Goal: Contribute content: Add original content to the website for others to see

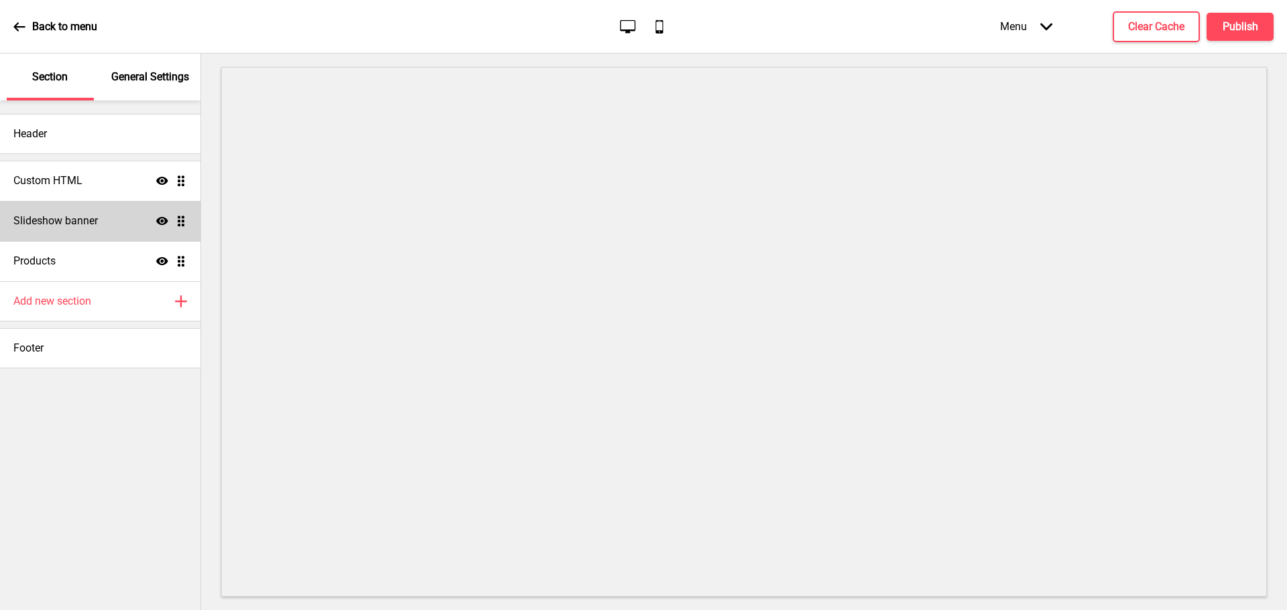
click at [82, 220] on h4 "Slideshow banner" at bounding box center [55, 221] width 84 height 15
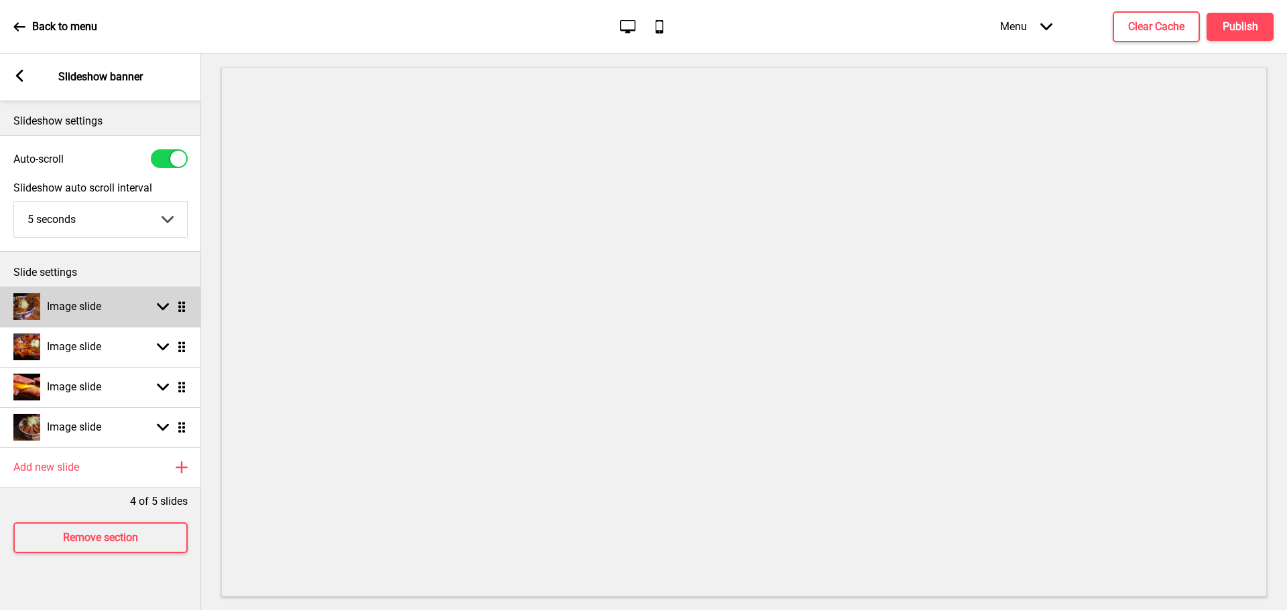
click at [114, 307] on div "Image slide Arrow down Drag" at bounding box center [100, 307] width 201 height 40
select select "right"
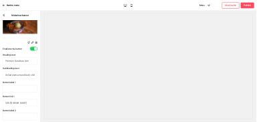
scroll to position [201, 0]
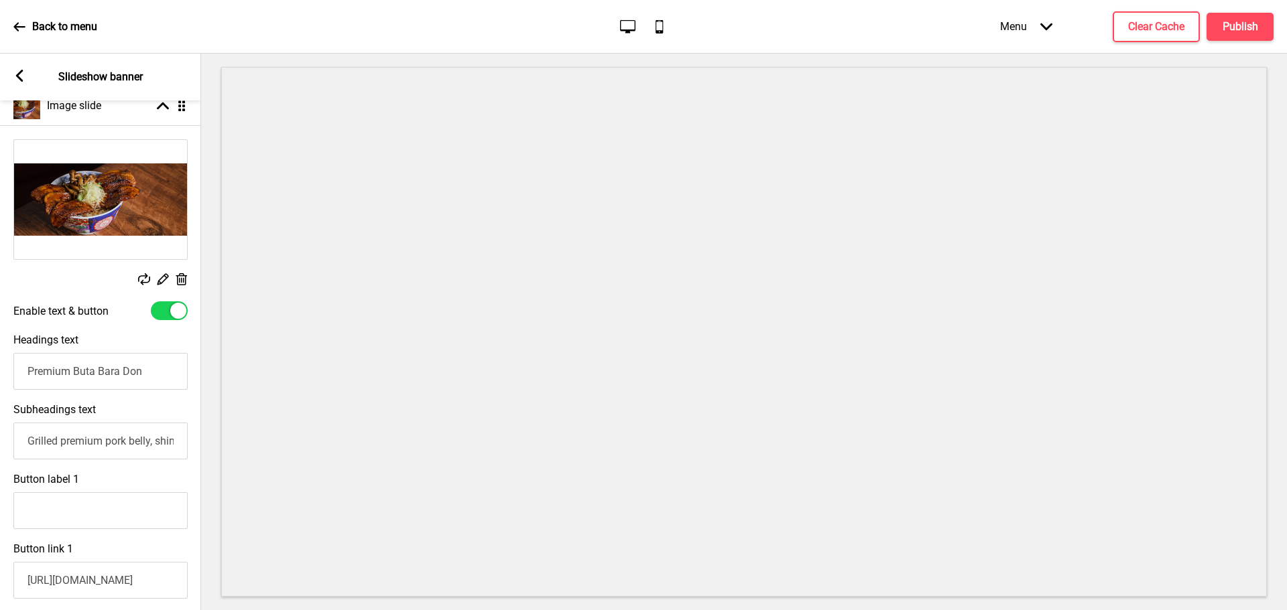
click at [120, 243] on img at bounding box center [100, 199] width 173 height 119
click at [181, 277] on rect at bounding box center [181, 280] width 14 height 14
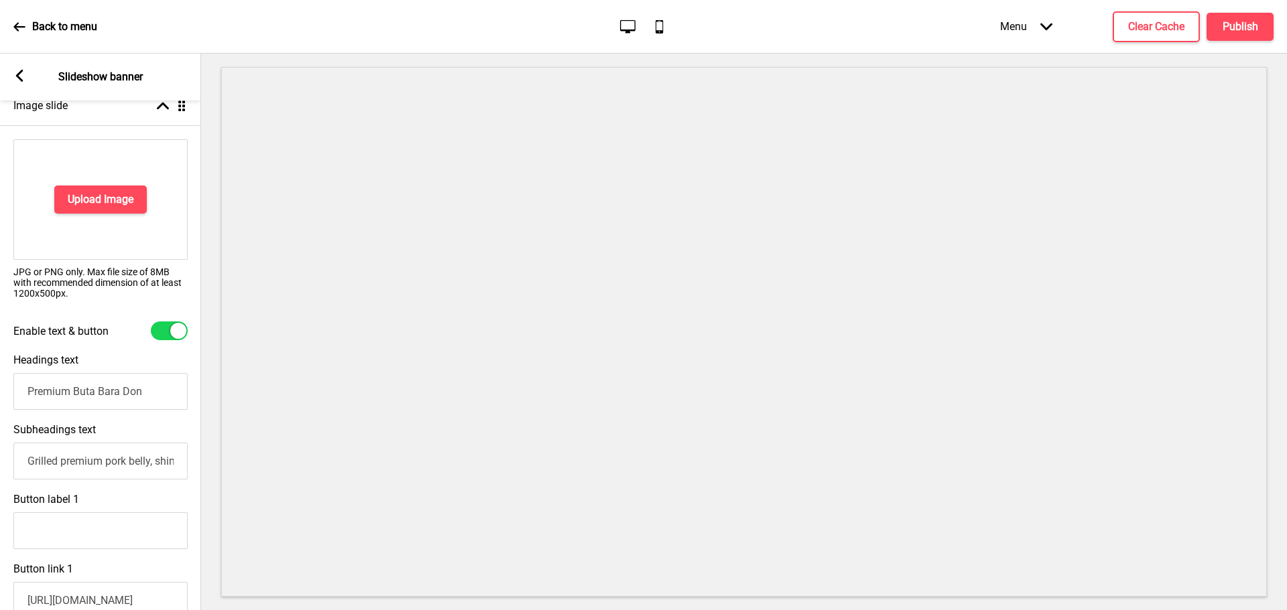
click at [113, 183] on div "Upload Image" at bounding box center [100, 199] width 174 height 121
click at [110, 204] on h4 "Upload Image" at bounding box center [101, 199] width 66 height 15
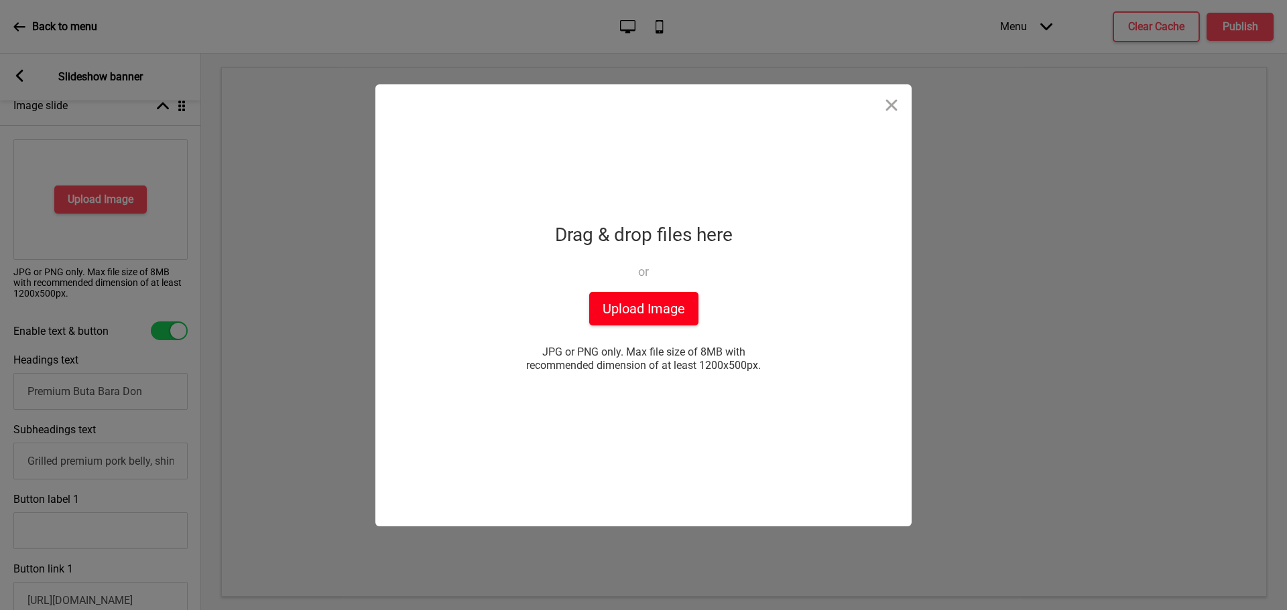
click at [627, 306] on button "Upload Image" at bounding box center [643, 309] width 109 height 34
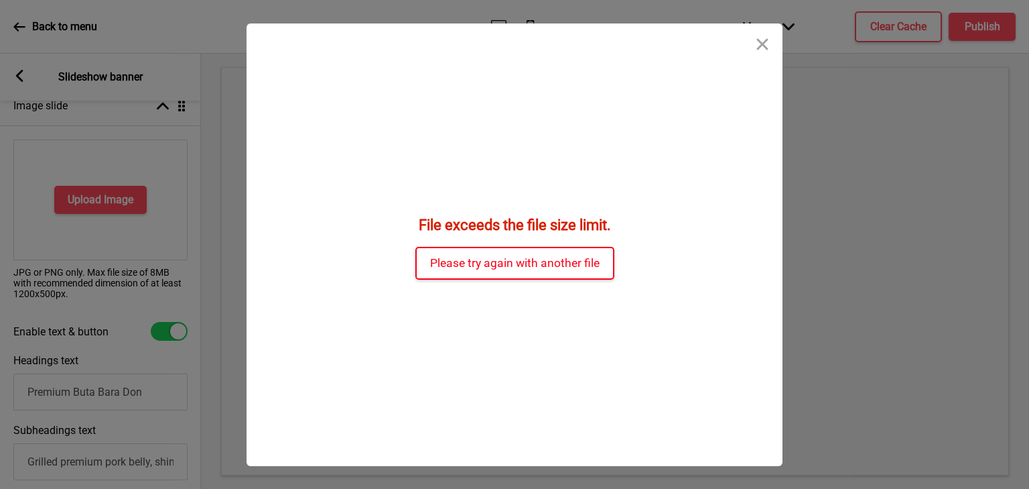
click at [554, 260] on button "Please try again with another file" at bounding box center [514, 263] width 199 height 33
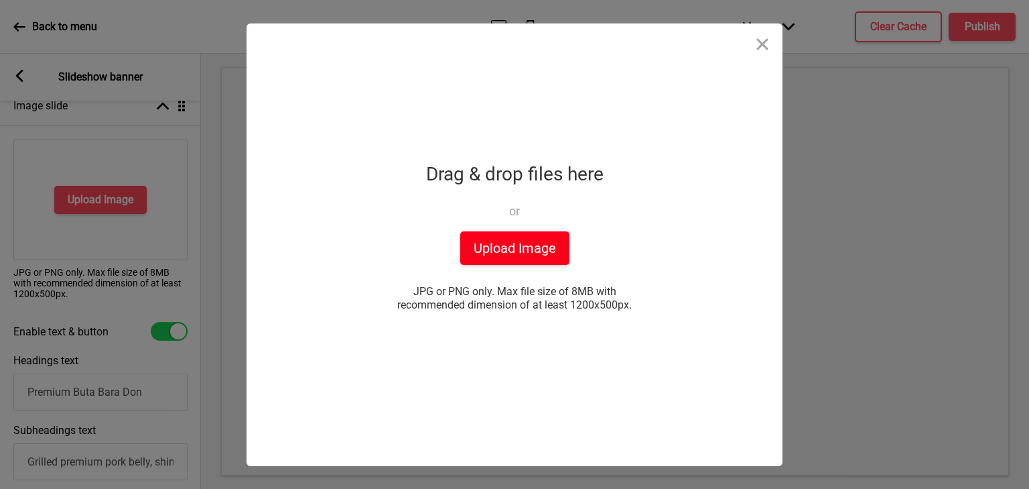
click at [523, 241] on button "Upload Image" at bounding box center [514, 248] width 109 height 34
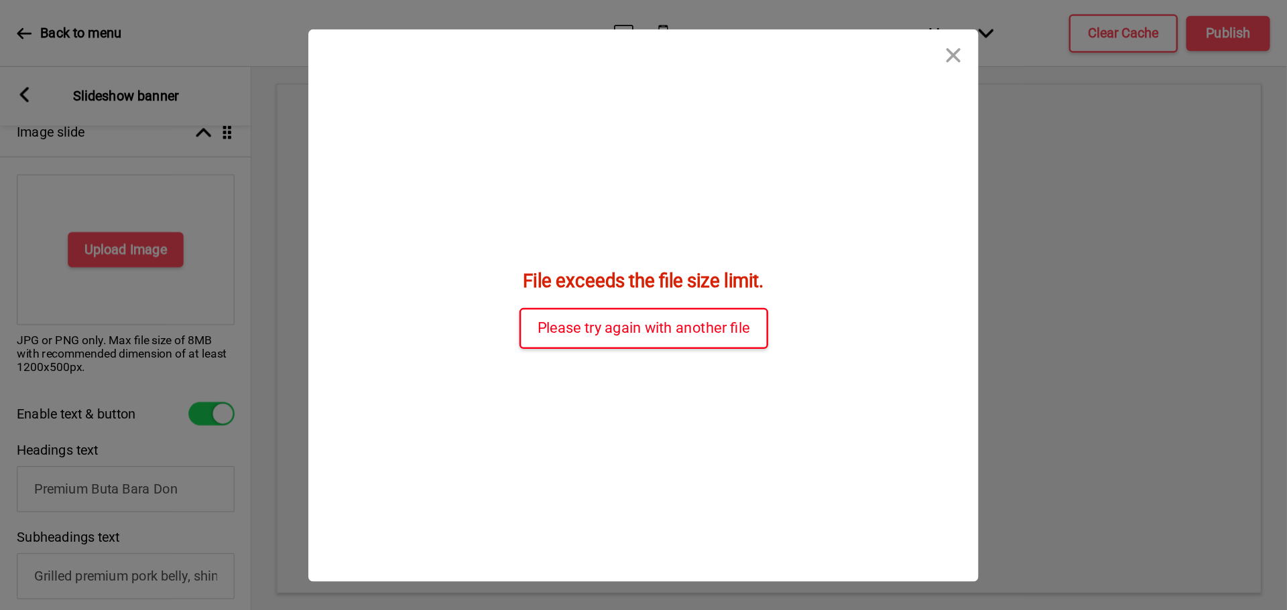
scroll to position [202, 0]
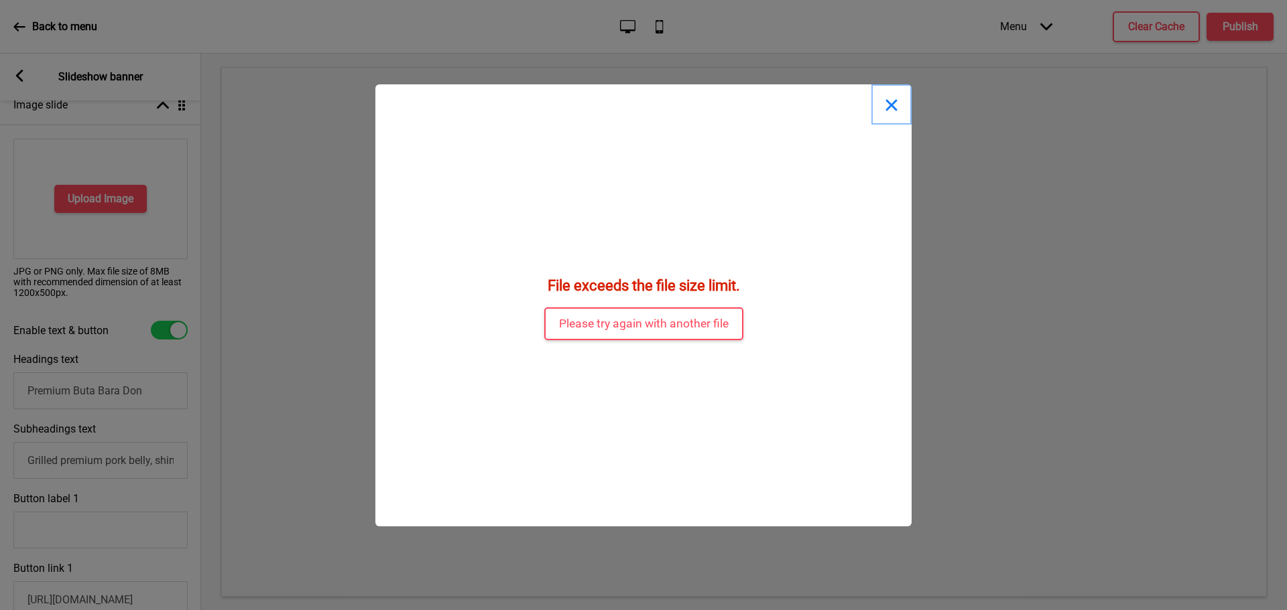
click at [883, 109] on button "Close" at bounding box center [891, 104] width 40 height 40
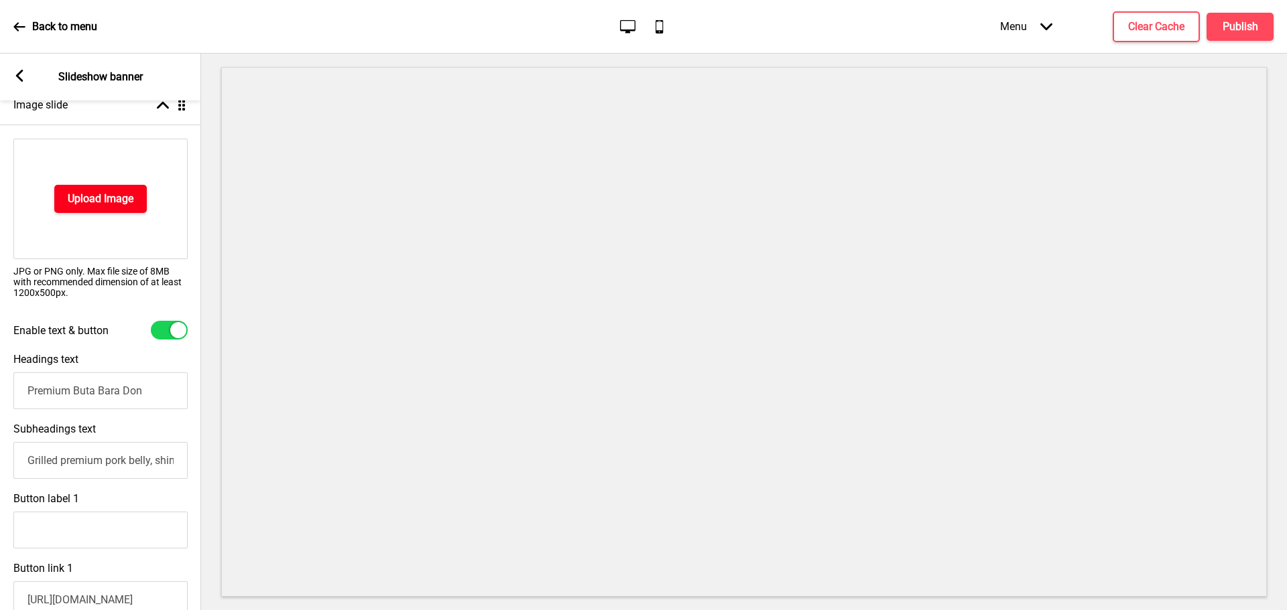
click at [113, 194] on h4 "Upload Image" at bounding box center [101, 199] width 66 height 15
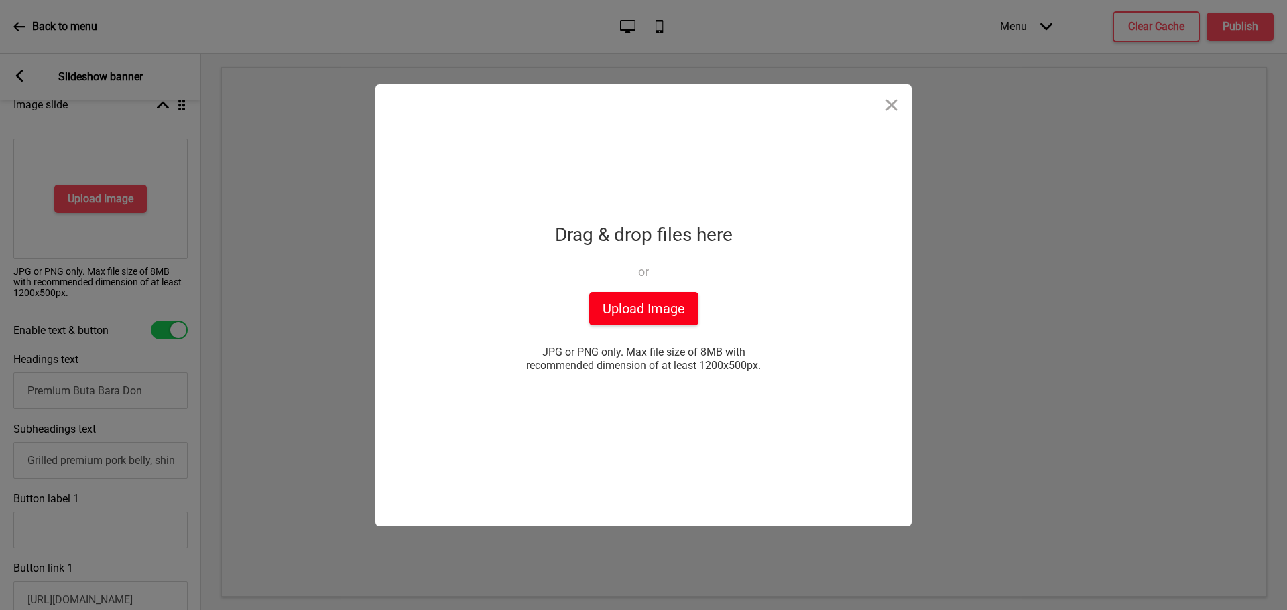
click at [642, 308] on button "Upload Image" at bounding box center [643, 309] width 109 height 34
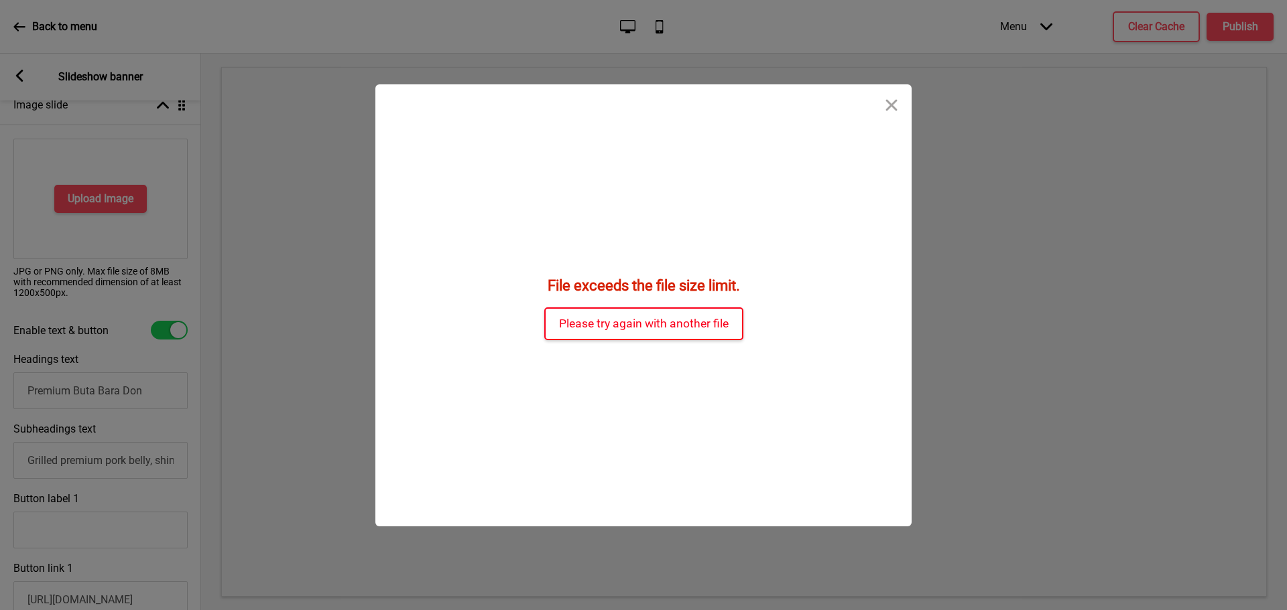
click at [606, 325] on button "Please try again with another file" at bounding box center [643, 324] width 199 height 33
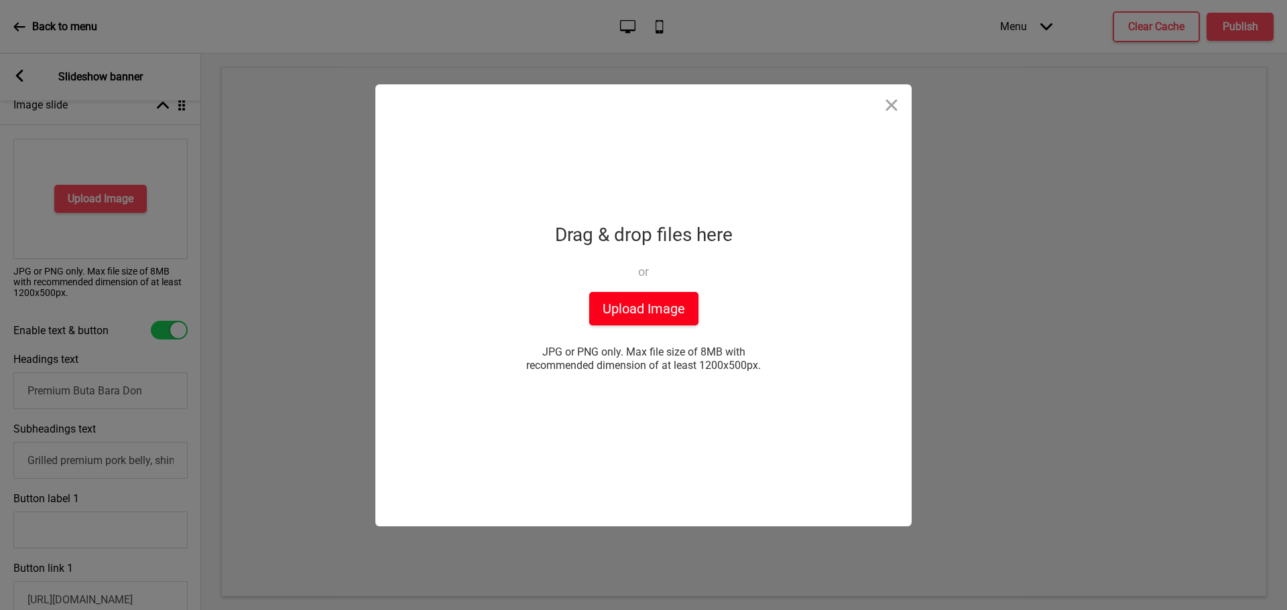
click at [619, 317] on button "Upload Image" at bounding box center [643, 309] width 109 height 34
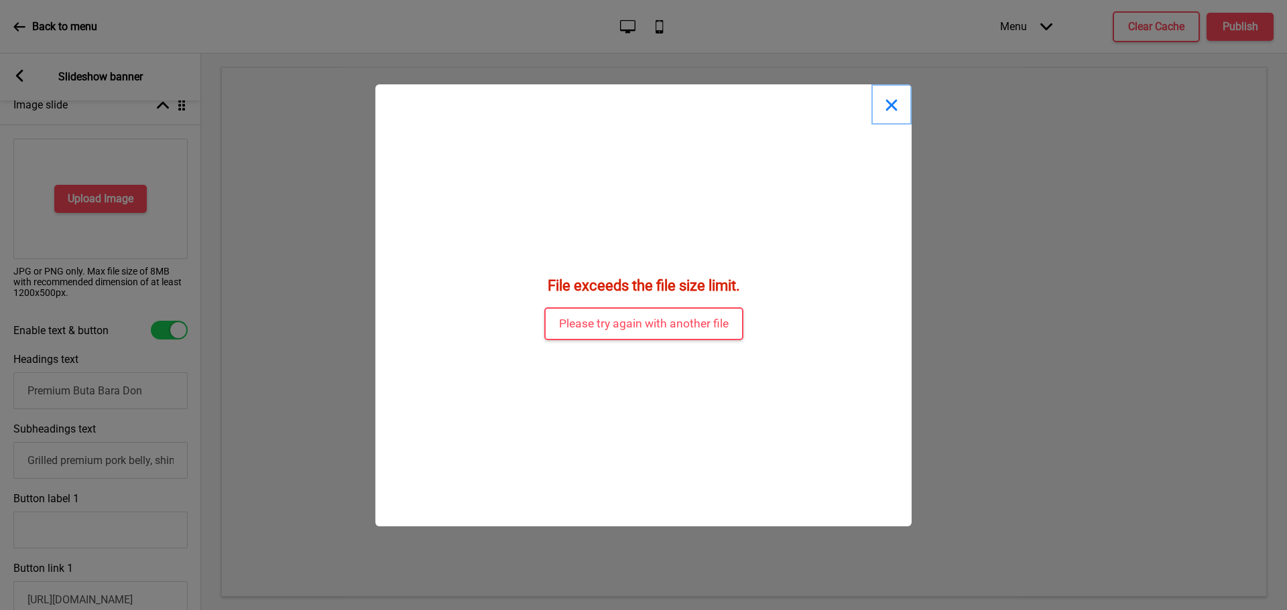
click at [891, 101] on button "Close" at bounding box center [891, 104] width 40 height 40
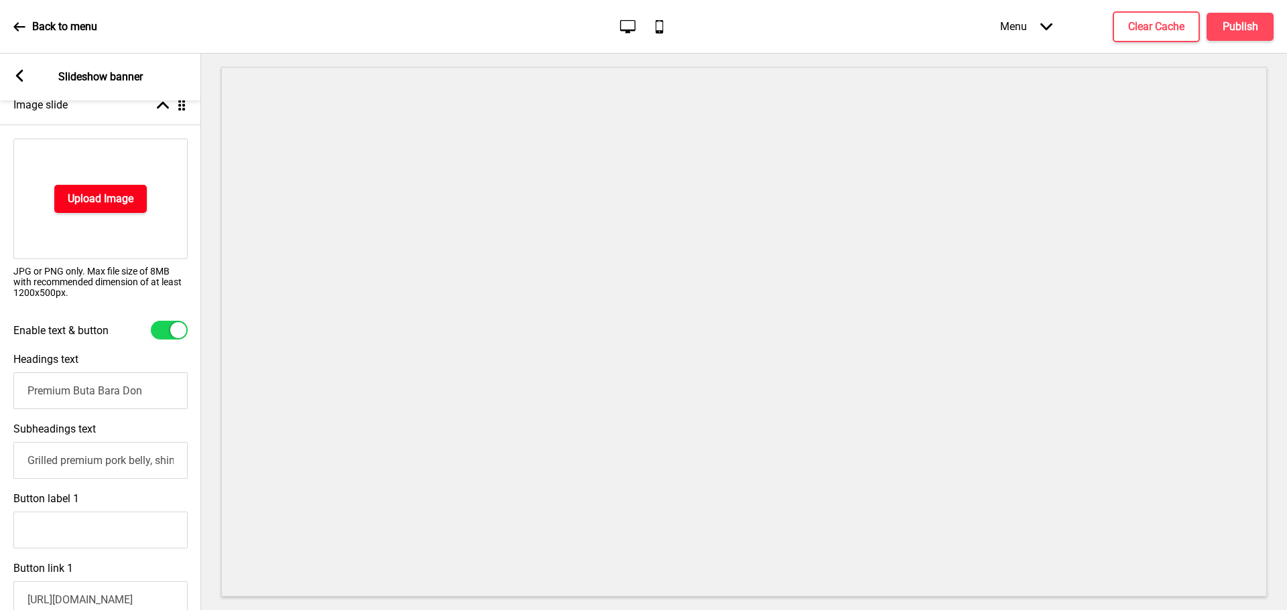
click at [113, 202] on h4 "Upload Image" at bounding box center [101, 199] width 66 height 15
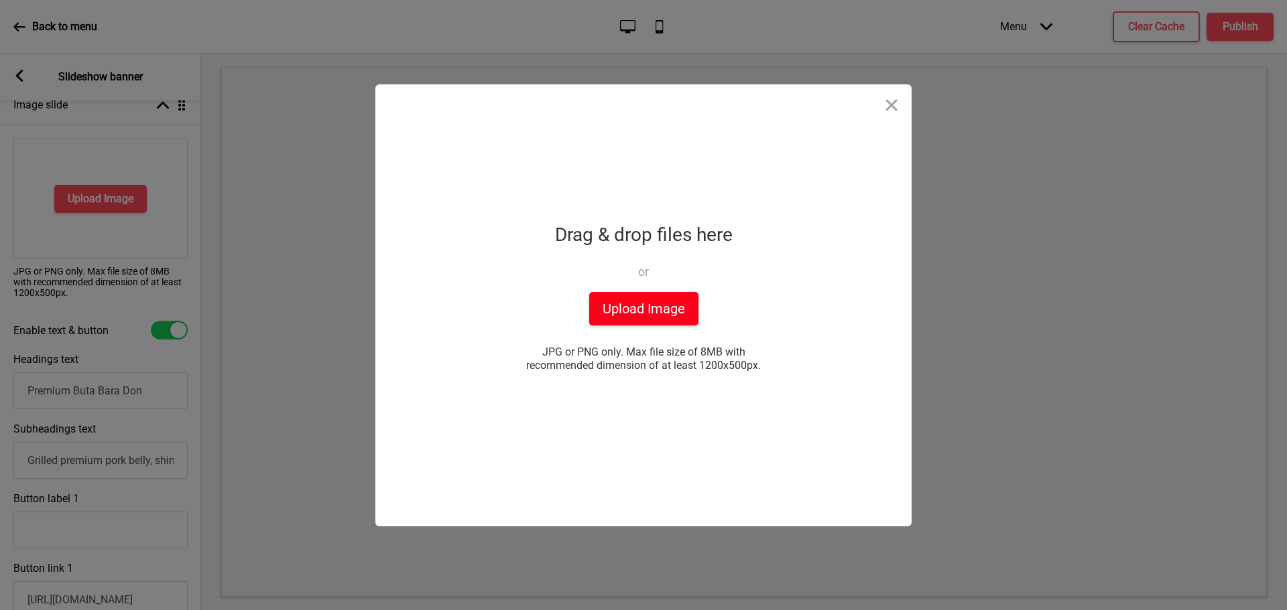
click at [617, 313] on button "Upload Image" at bounding box center [643, 309] width 109 height 34
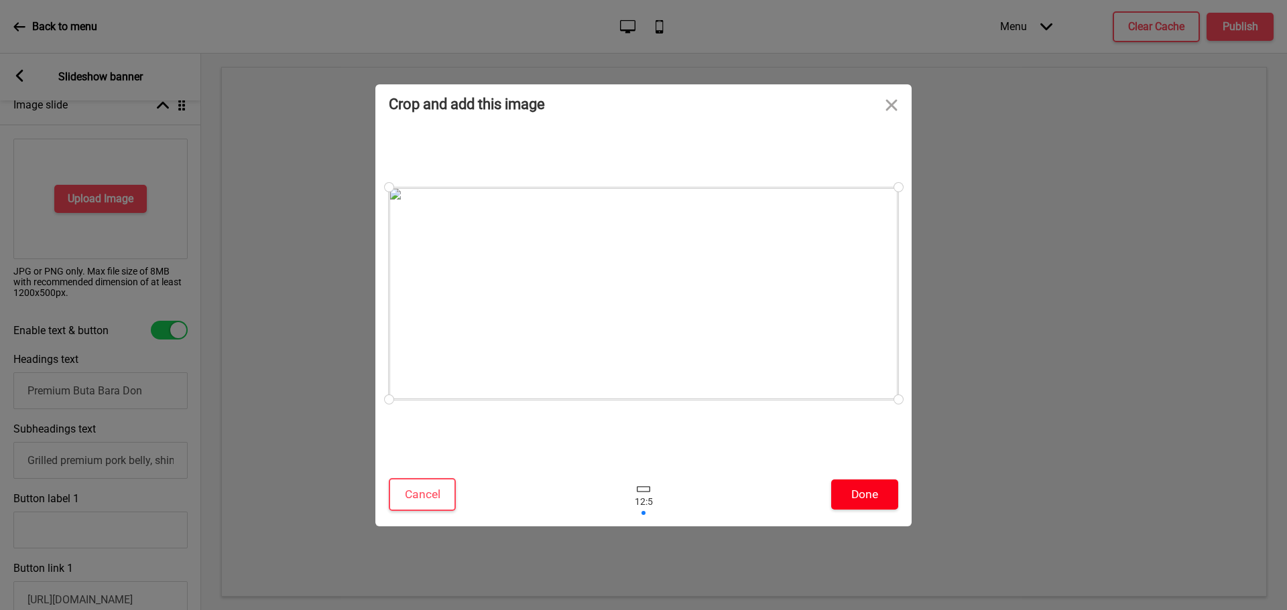
click at [877, 495] on button "Done" at bounding box center [864, 495] width 67 height 30
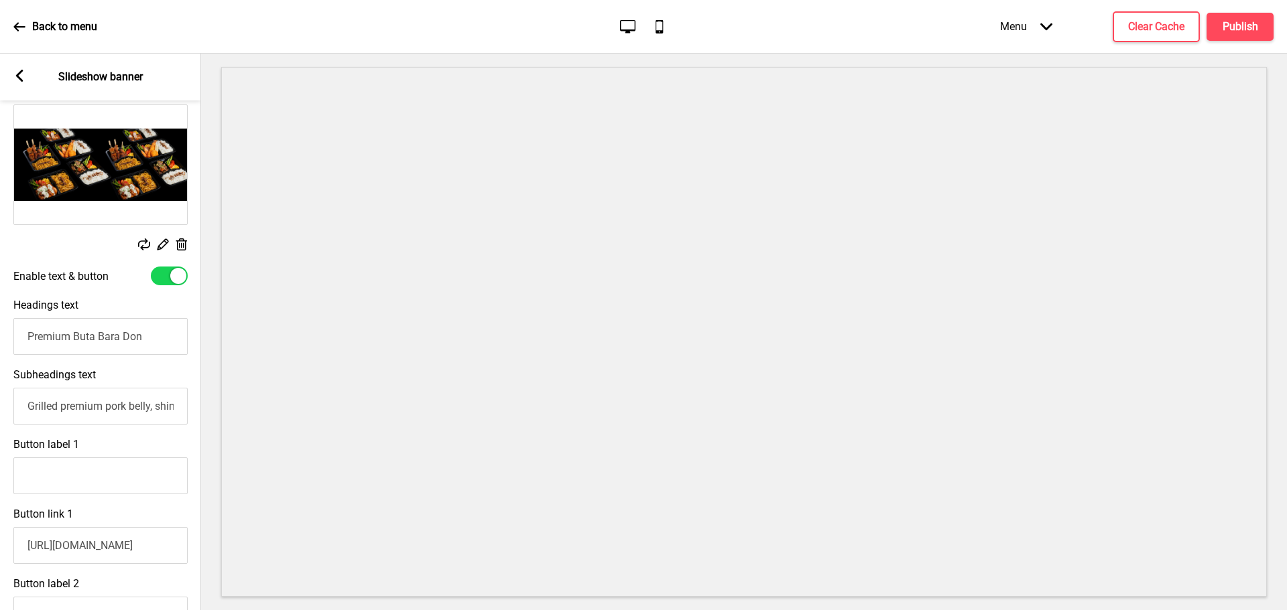
scroll to position [268, 0]
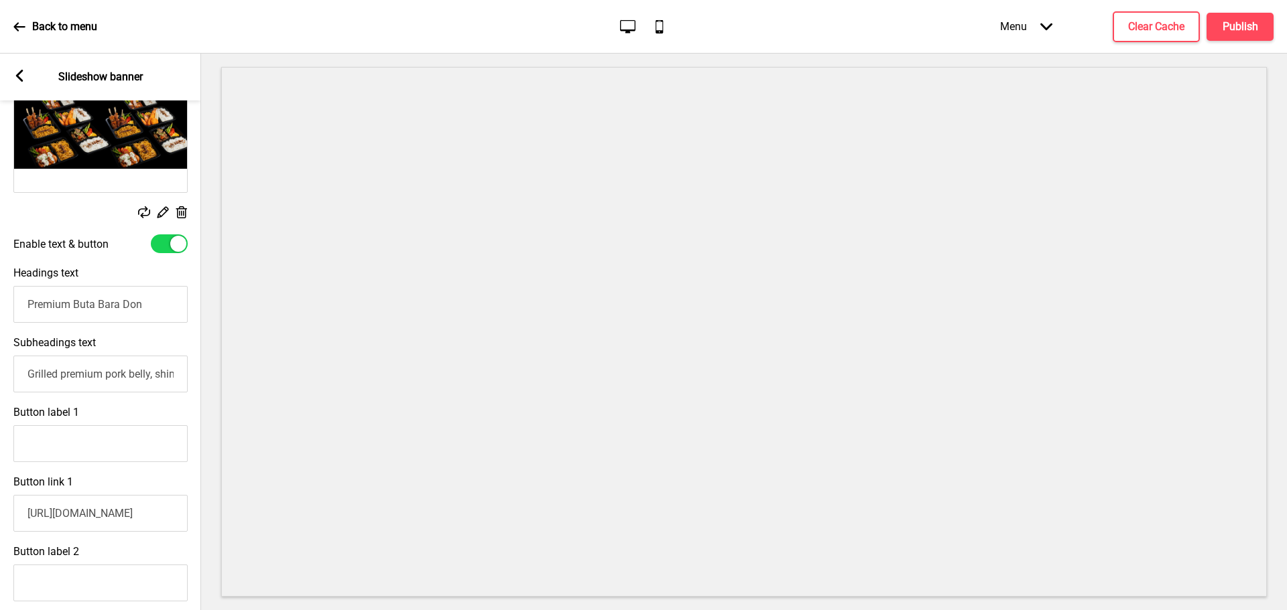
click at [125, 379] on input "Grilled premium pork belly, shimeji mushrooms on rice" at bounding box center [100, 374] width 174 height 37
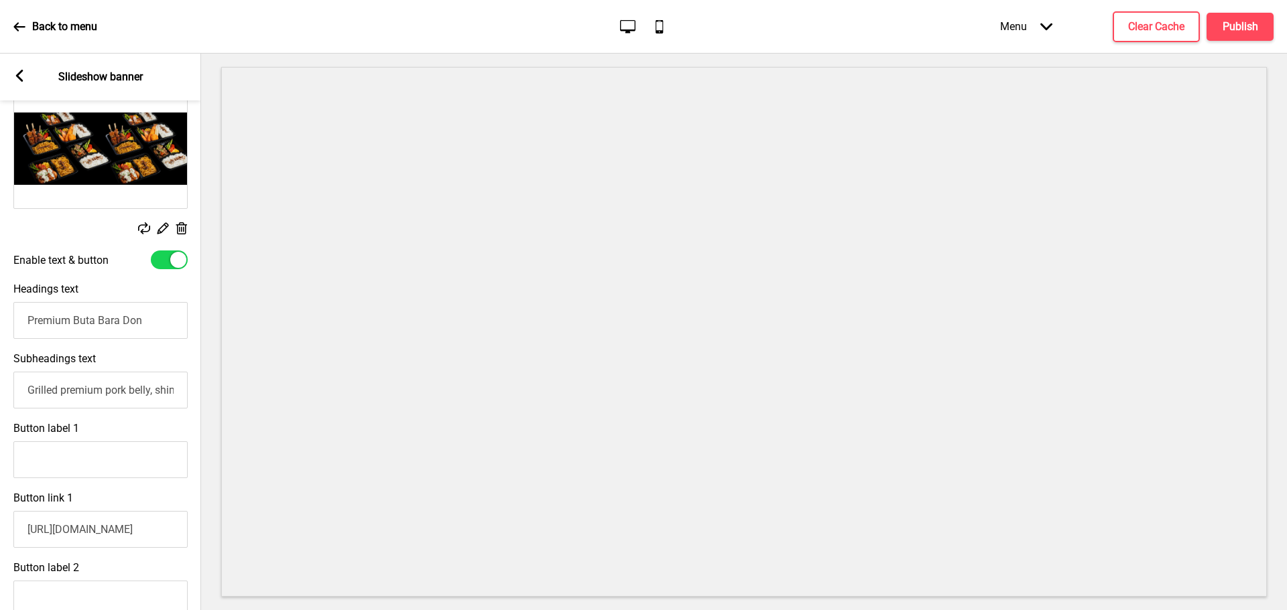
scroll to position [335, 0]
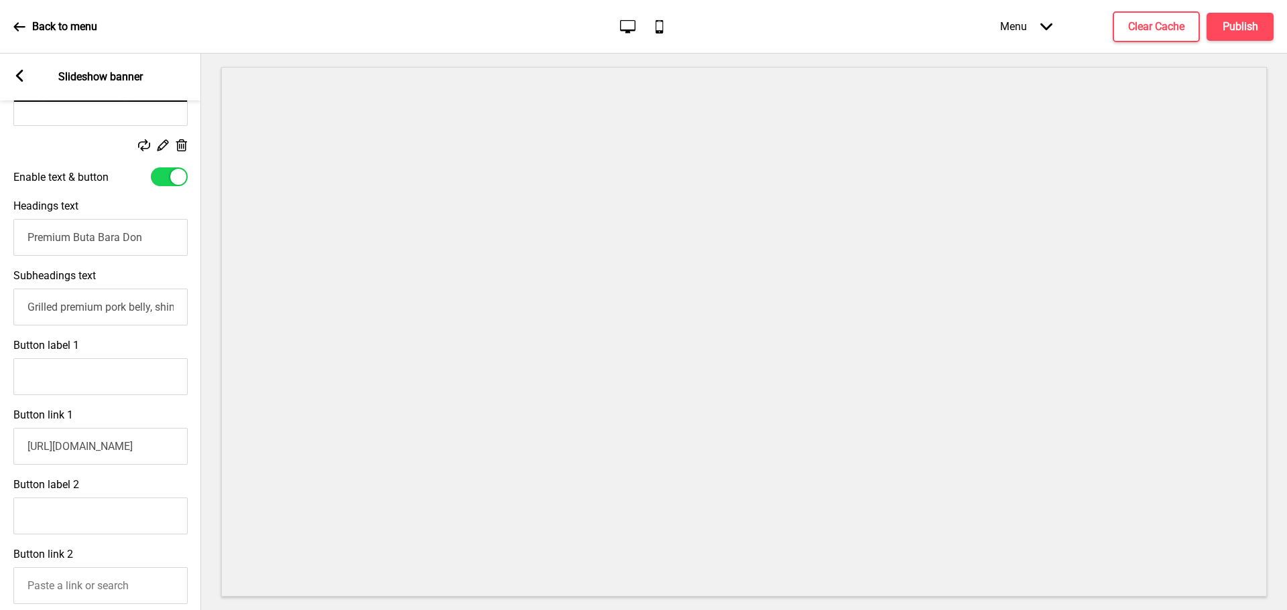
click at [103, 454] on input "[URL][DOMAIN_NAME]" at bounding box center [100, 446] width 174 height 37
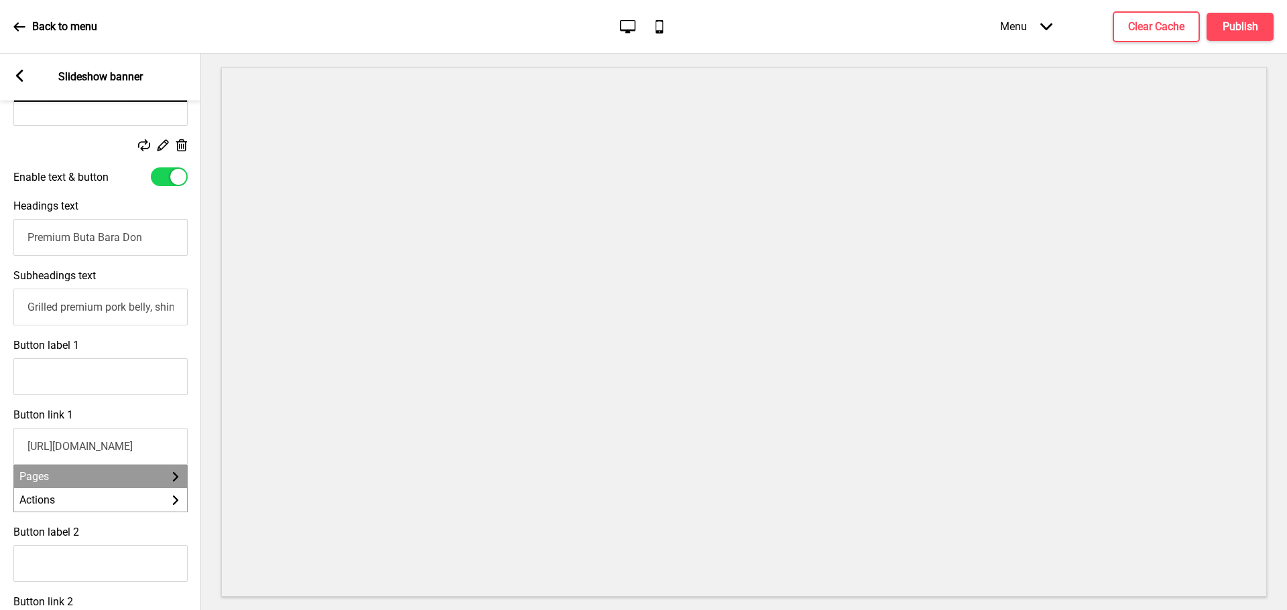
click at [79, 484] on li "Pages Arrow right" at bounding box center [100, 476] width 173 height 23
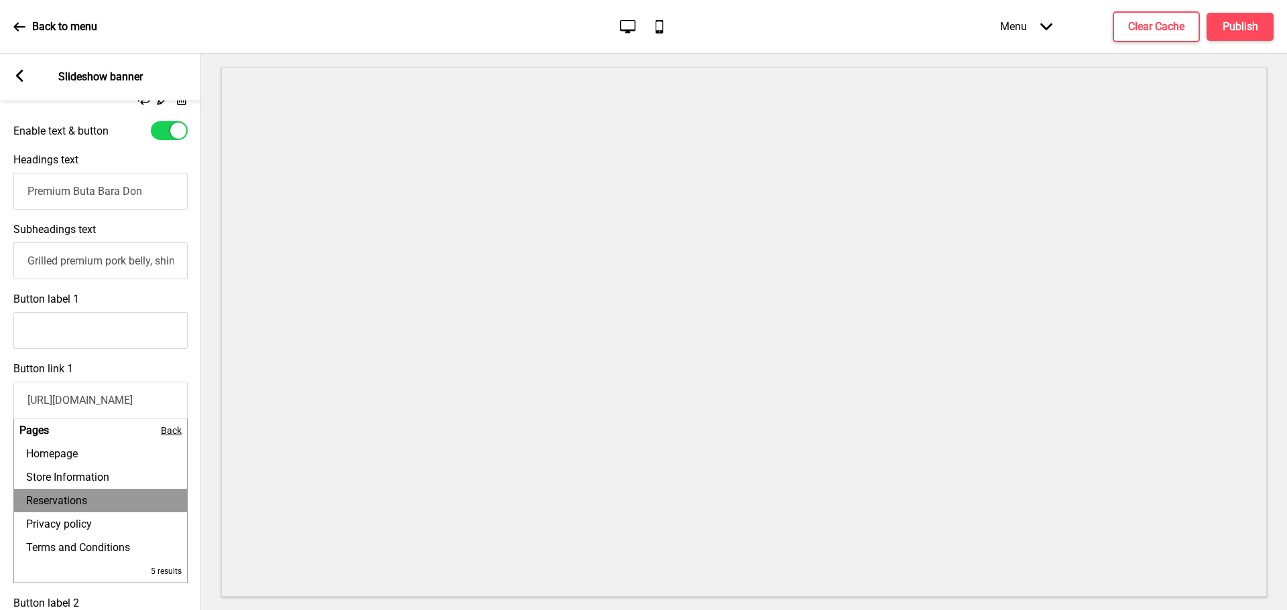
scroll to position [402, 0]
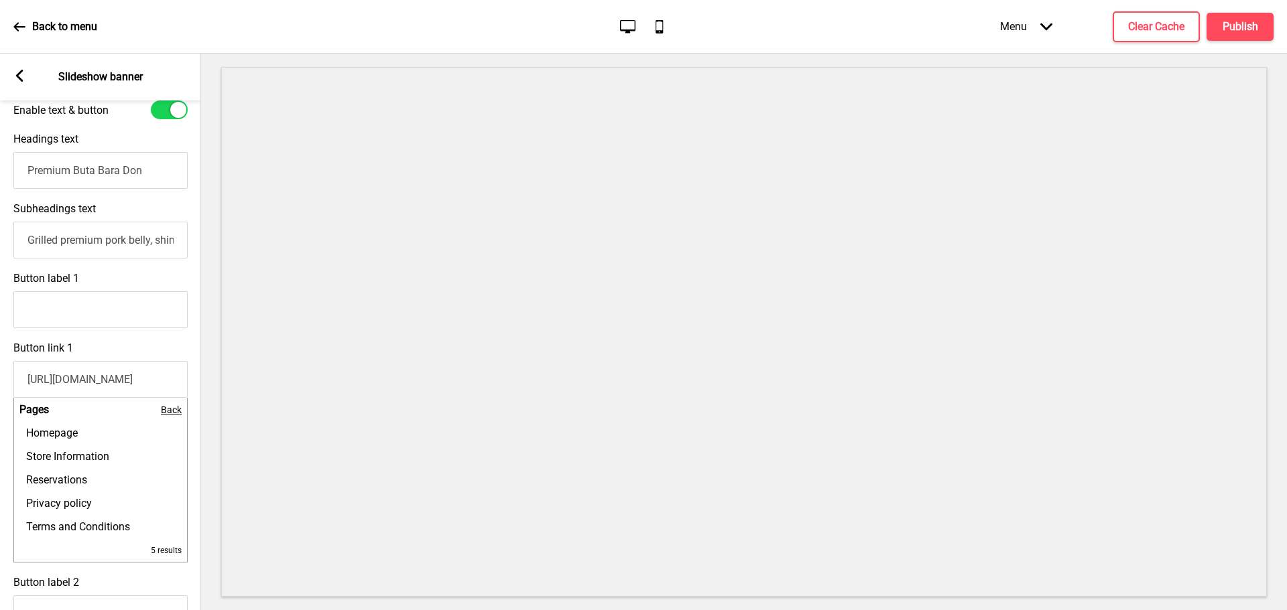
click at [76, 375] on input "[URL][DOMAIN_NAME]" at bounding box center [100, 379] width 174 height 37
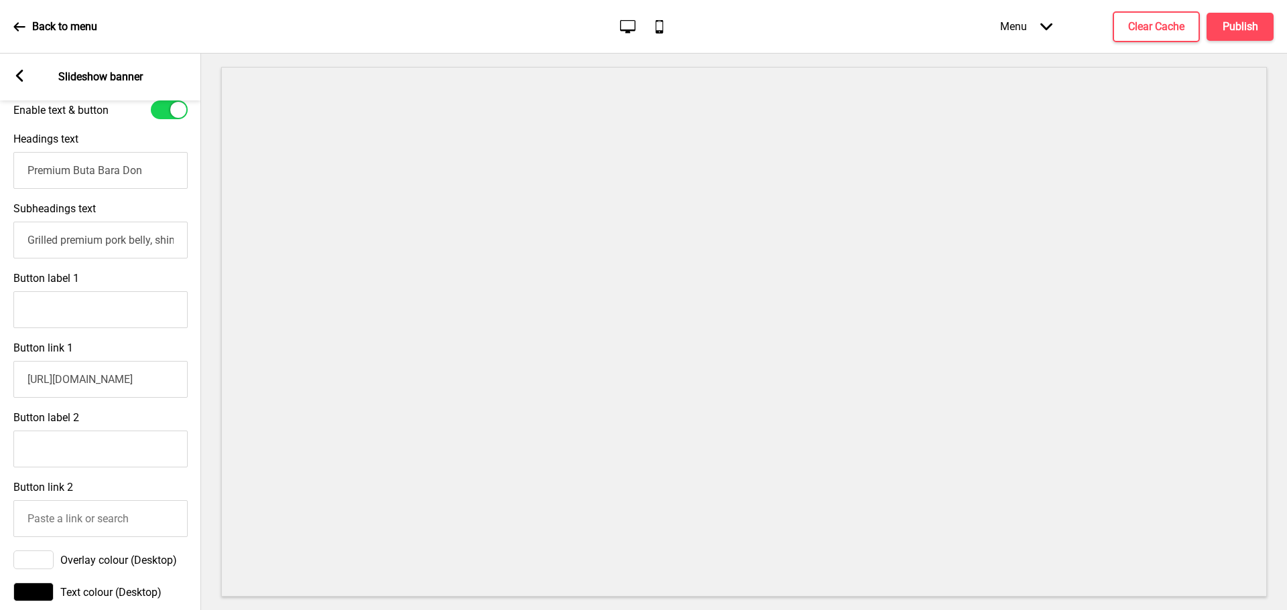
scroll to position [0, 1]
click at [132, 373] on input "[URL][DOMAIN_NAME]" at bounding box center [100, 379] width 174 height 37
click at [111, 230] on input "Grilled premium pork belly, shimeji mushrooms on rice" at bounding box center [100, 240] width 174 height 37
click at [109, 239] on input "Grilled premium pork belly, shimeji mushrooms on rice" at bounding box center [100, 240] width 174 height 37
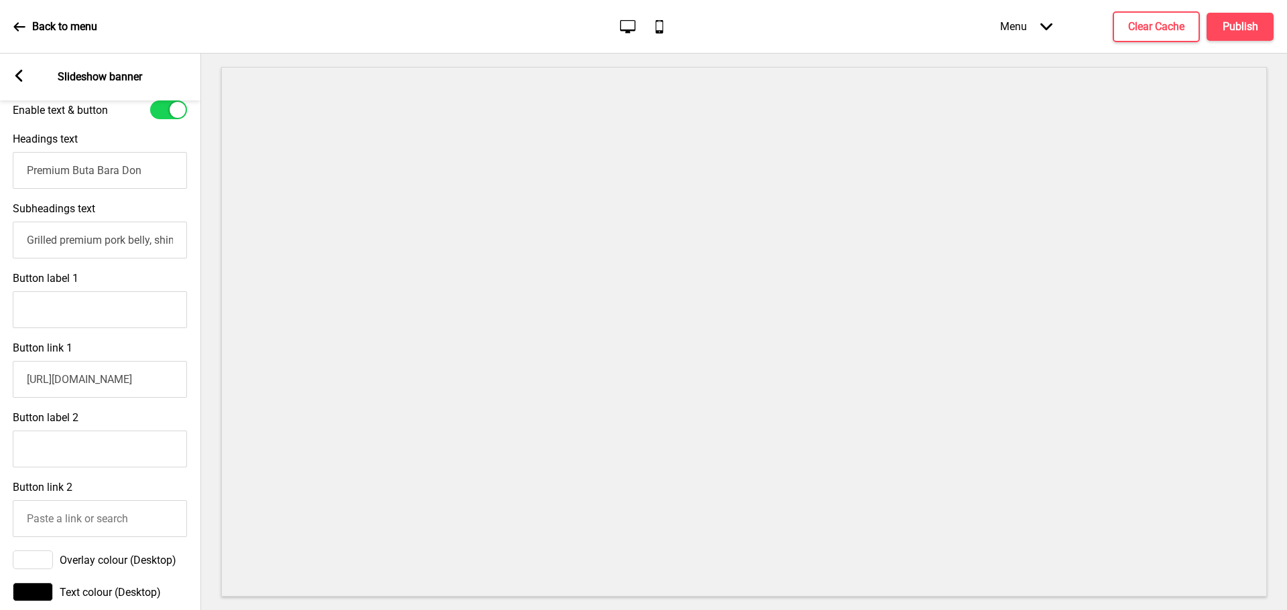
click at [109, 239] on input "Grilled premium pork belly, shimeji mushrooms on rice" at bounding box center [100, 240] width 174 height 37
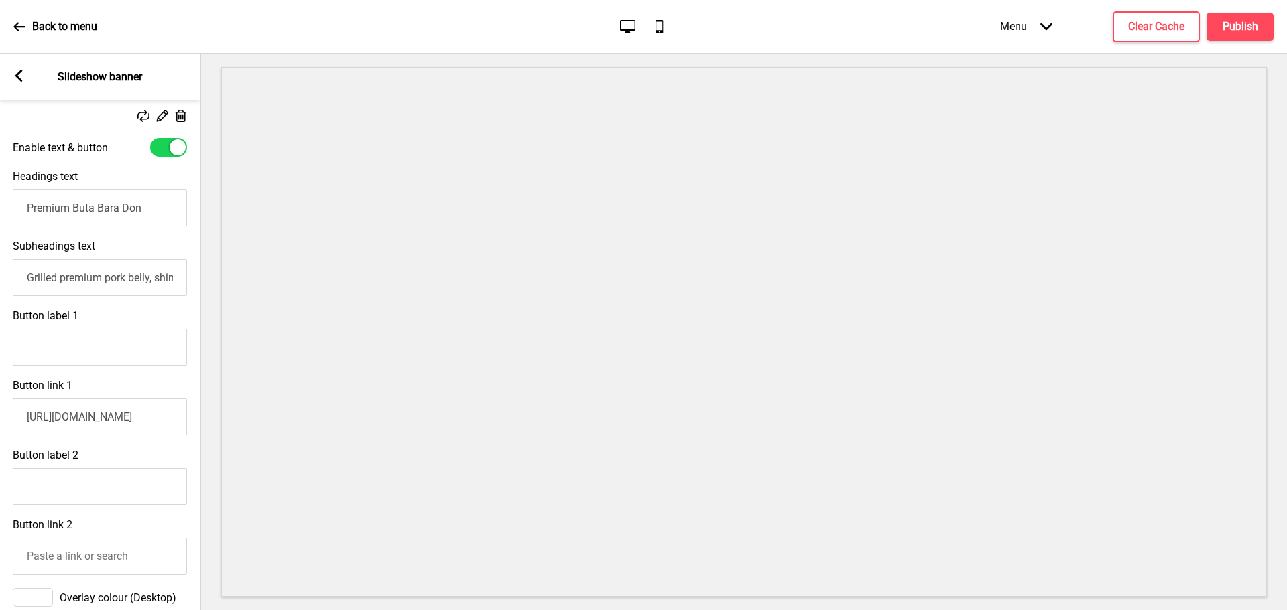
scroll to position [335, 0]
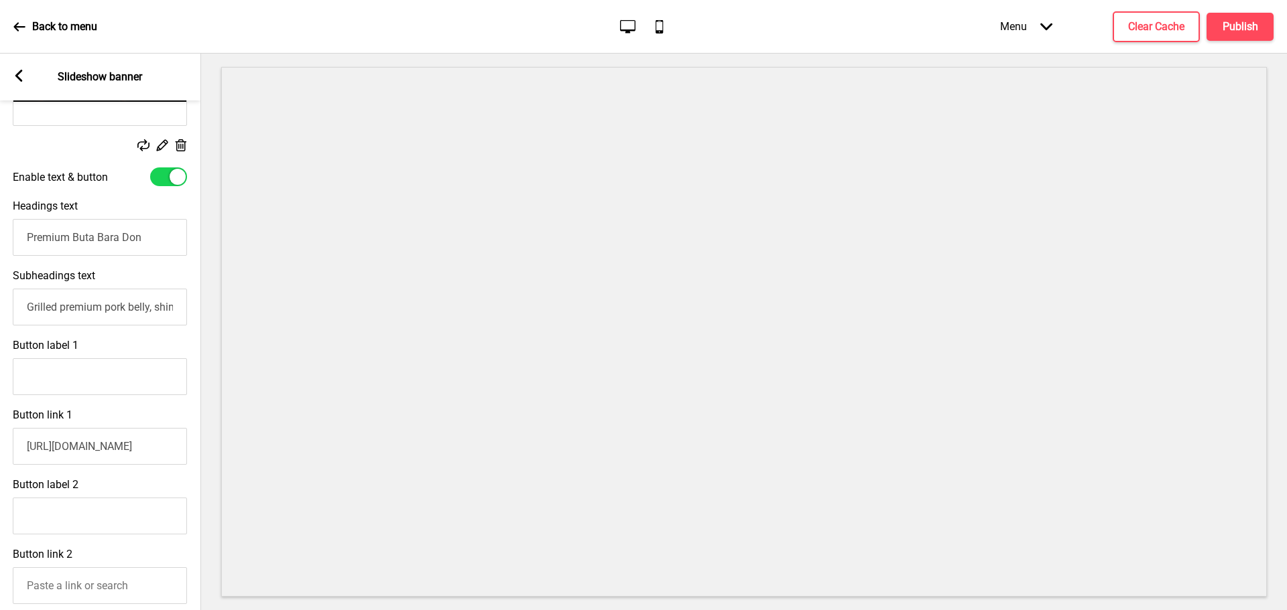
click at [107, 250] on input "Premium Buta Bara Don" at bounding box center [100, 237] width 174 height 37
drag, startPoint x: 151, startPoint y: 247, endPoint x: -131, endPoint y: 229, distance: 283.3
click at [0, 229] on html "Back to menu Desktop Mobile Menu Arrow down Product Page Store Information Chec…" at bounding box center [643, 305] width 1287 height 610
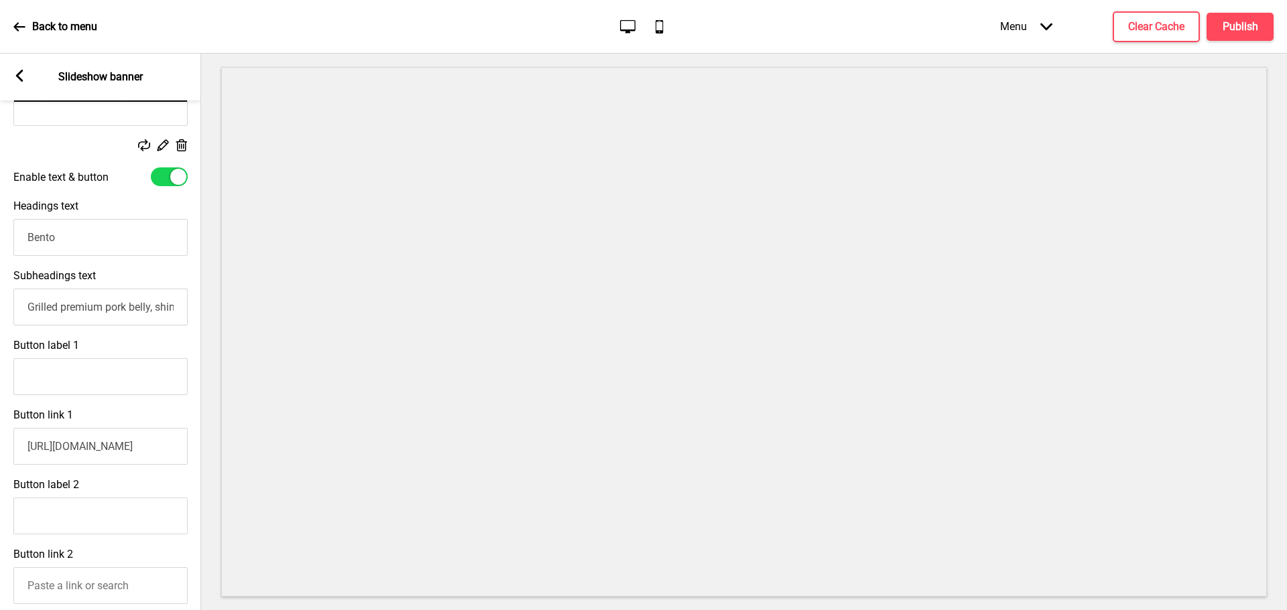
type input "Bento"
